Goal: Entertainment & Leisure: Consume media (video, audio)

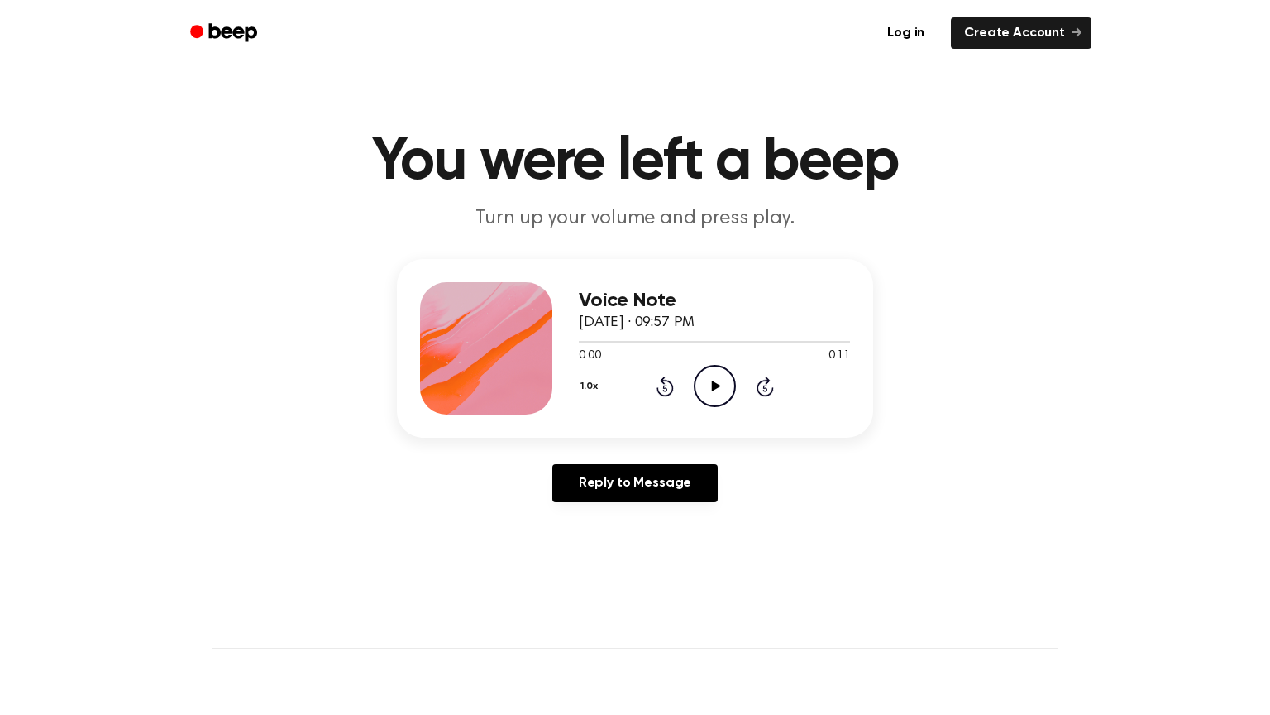
click at [700, 396] on icon "Play Audio" at bounding box center [715, 386] width 42 height 42
click at [721, 385] on icon "Play Audio" at bounding box center [715, 386] width 42 height 42
click at [718, 381] on icon "Play Audio" at bounding box center [715, 386] width 42 height 42
click at [722, 385] on icon "Play Audio" at bounding box center [715, 386] width 42 height 42
click at [695, 384] on icon "Play Audio" at bounding box center [715, 386] width 42 height 42
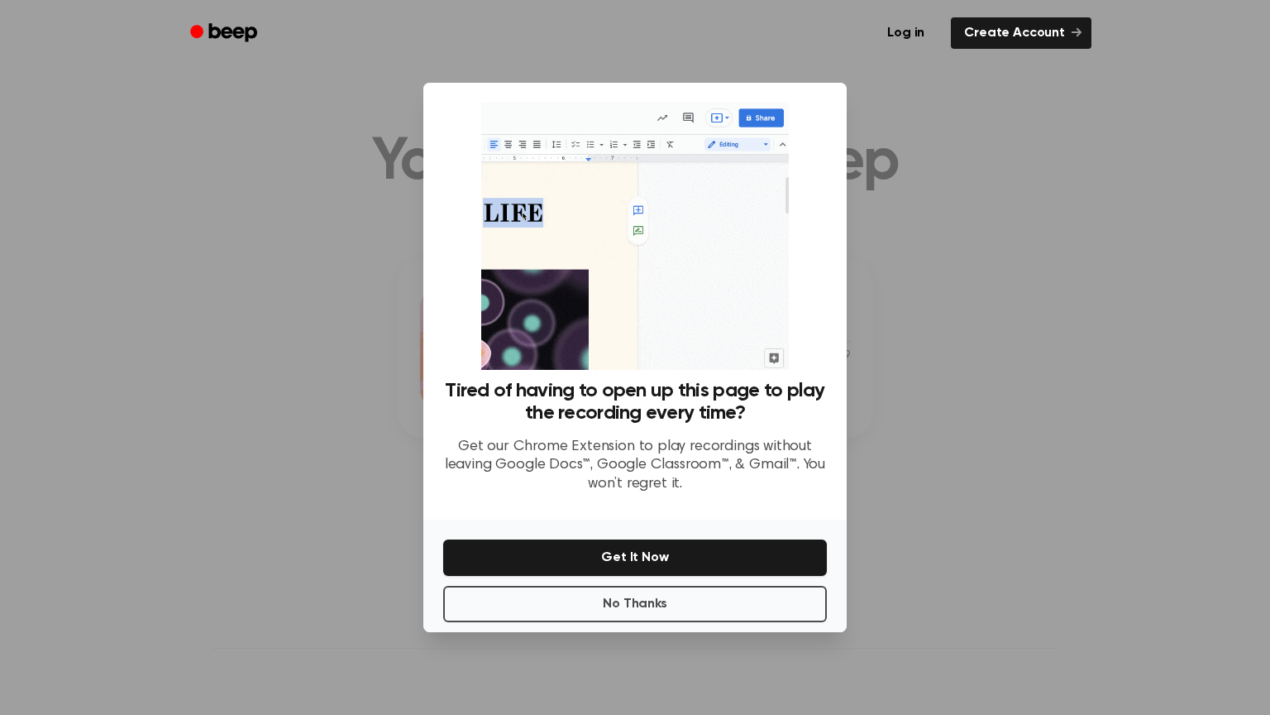
click at [911, 259] on div at bounding box center [635, 357] width 1270 height 715
click at [666, 604] on button "No Thanks" at bounding box center [635, 603] width 384 height 36
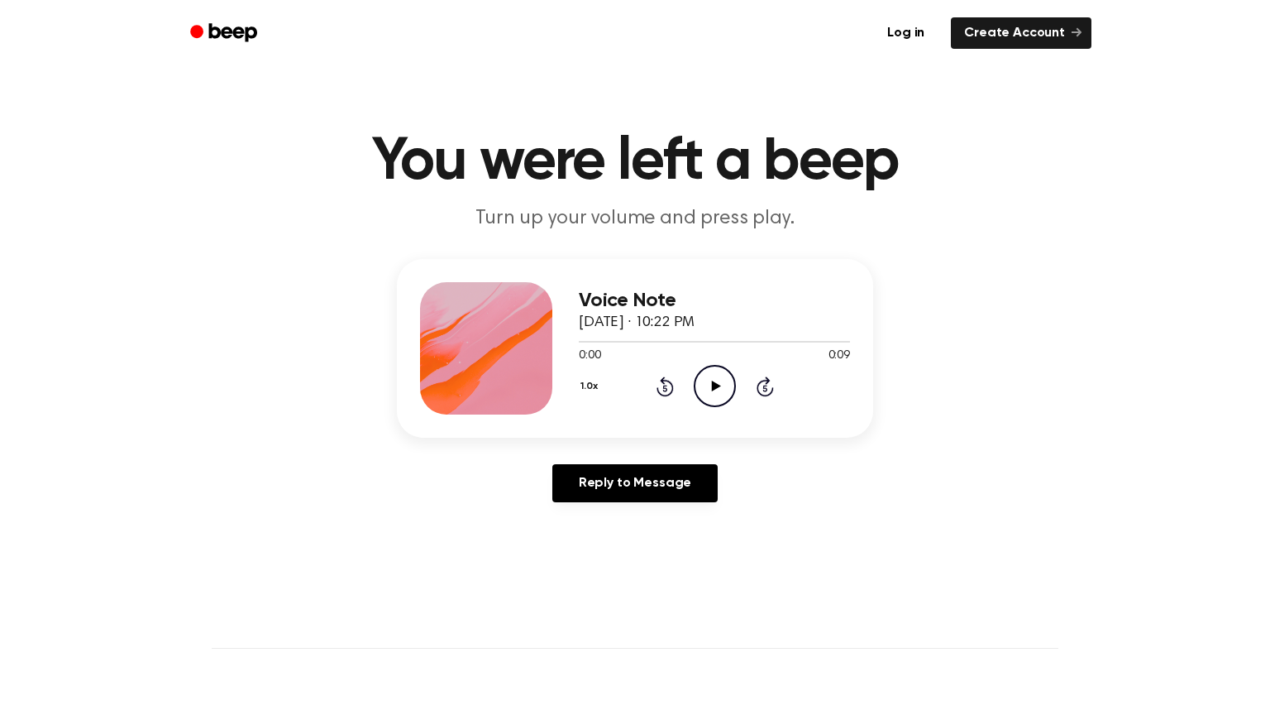
click at [729, 389] on icon "Play Audio" at bounding box center [715, 386] width 42 height 42
click at [622, 507] on div "Reply to Message" at bounding box center [635, 489] width 476 height 51
click at [618, 484] on link "Reply to Message" at bounding box center [634, 483] width 165 height 38
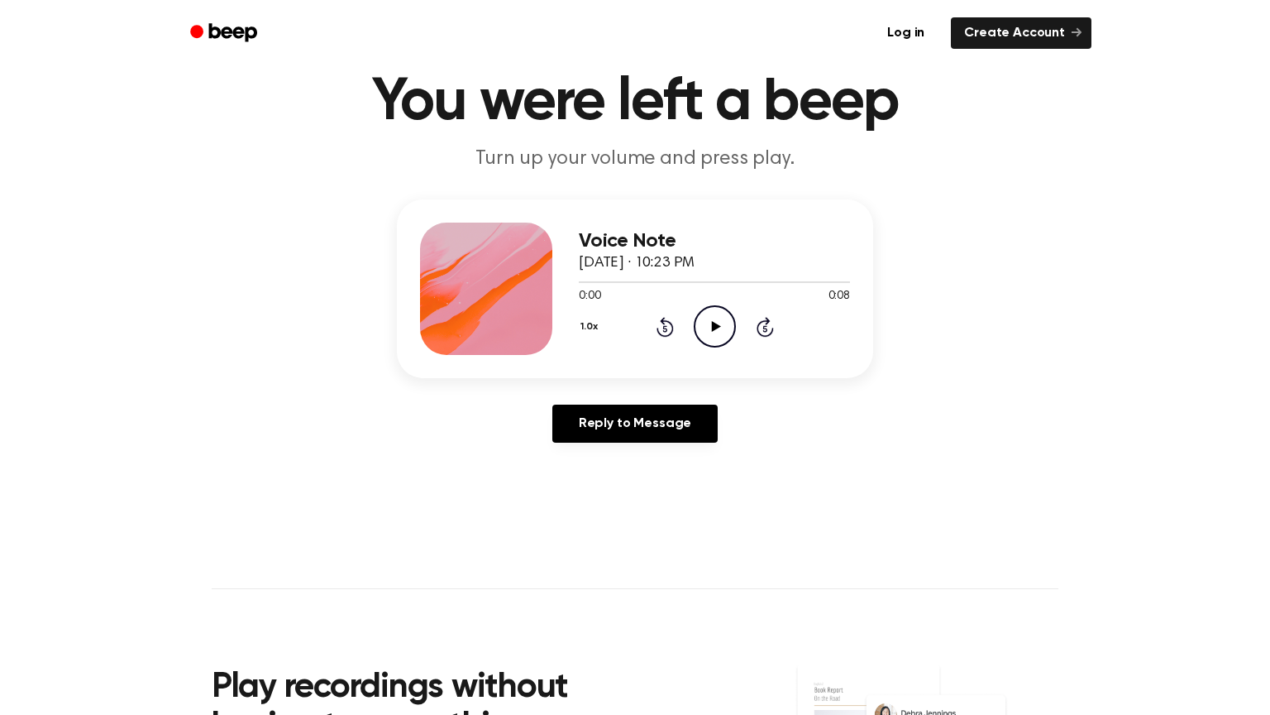
scroll to position [60, 0]
click at [730, 328] on icon "Play Audio" at bounding box center [715, 325] width 42 height 42
click at [711, 325] on icon at bounding box center [714, 325] width 7 height 11
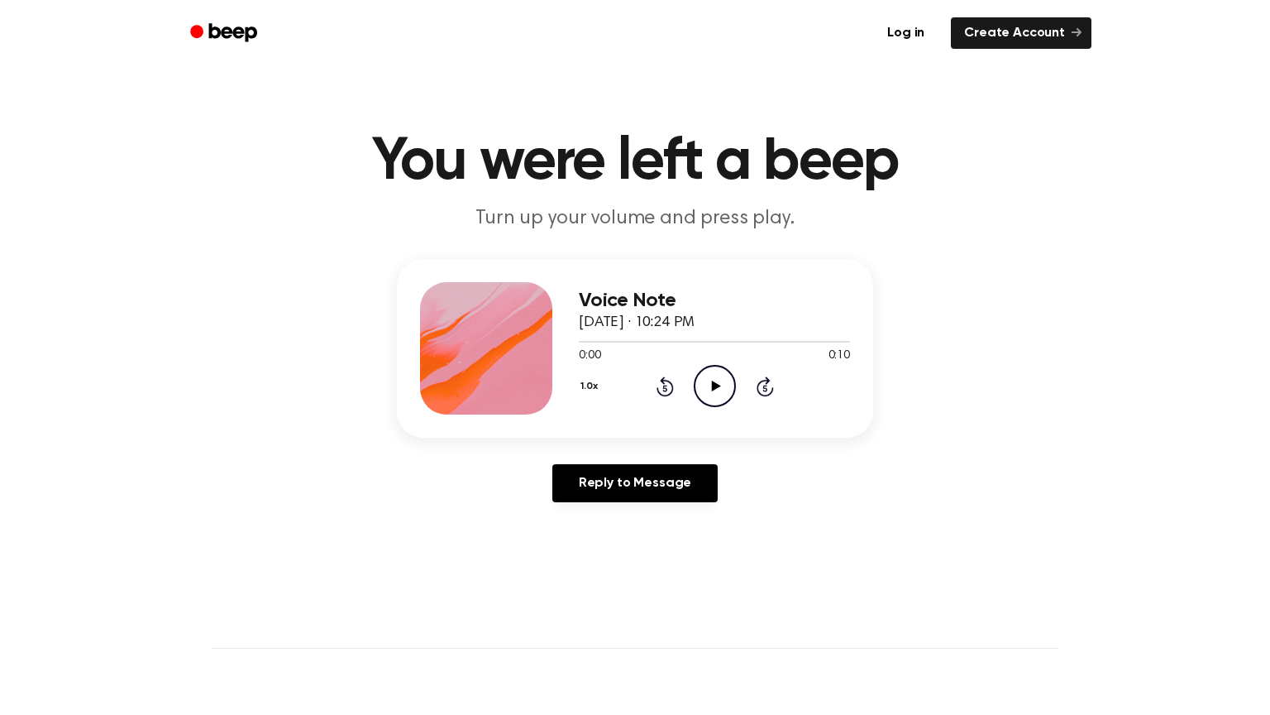
click at [706, 393] on icon "Play Audio" at bounding box center [715, 386] width 42 height 42
drag, startPoint x: 713, startPoint y: 394, endPoint x: 710, endPoint y: 407, distance: 13.6
click at [710, 407] on div "Voice Note [DATE] · 10:24 PM 0:04 0:10 Your browser does not support the [objec…" at bounding box center [714, 348] width 271 height 132
click at [713, 391] on icon "Pause Audio" at bounding box center [715, 386] width 42 height 42
click at [723, 399] on icon "Play Audio" at bounding box center [715, 386] width 42 height 42
